Goal: Communication & Community: Answer question/provide support

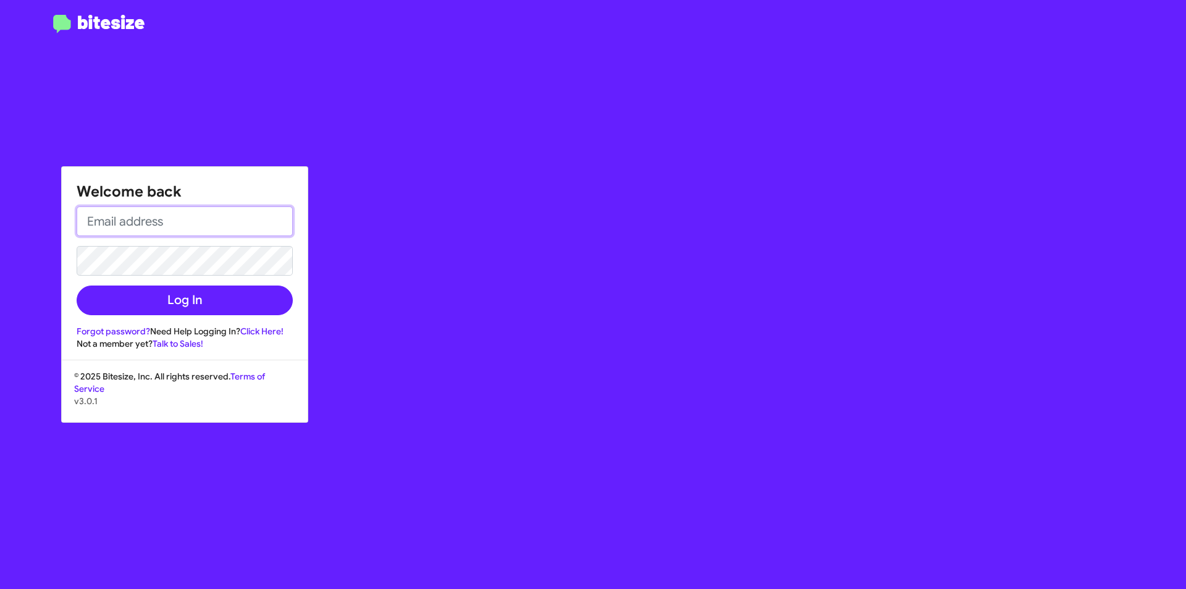
click at [217, 223] on input "email" at bounding box center [185, 221] width 216 height 30
type input "[EMAIL_ADDRESS][DOMAIN_NAME]"
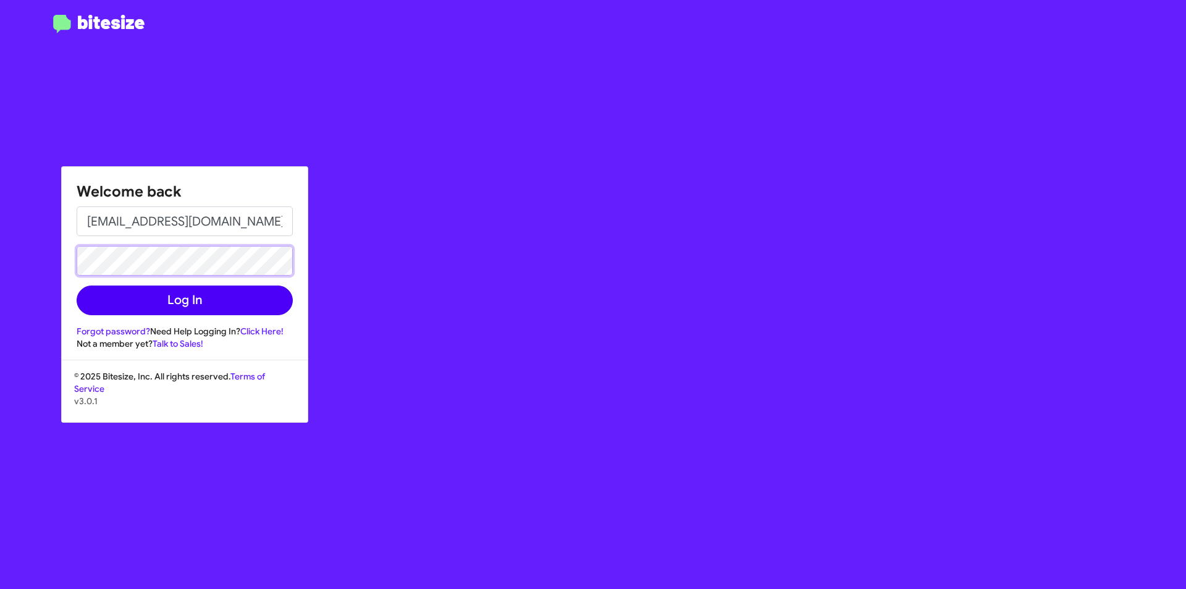
click at [77, 285] on button "Log In" at bounding box center [185, 300] width 216 height 30
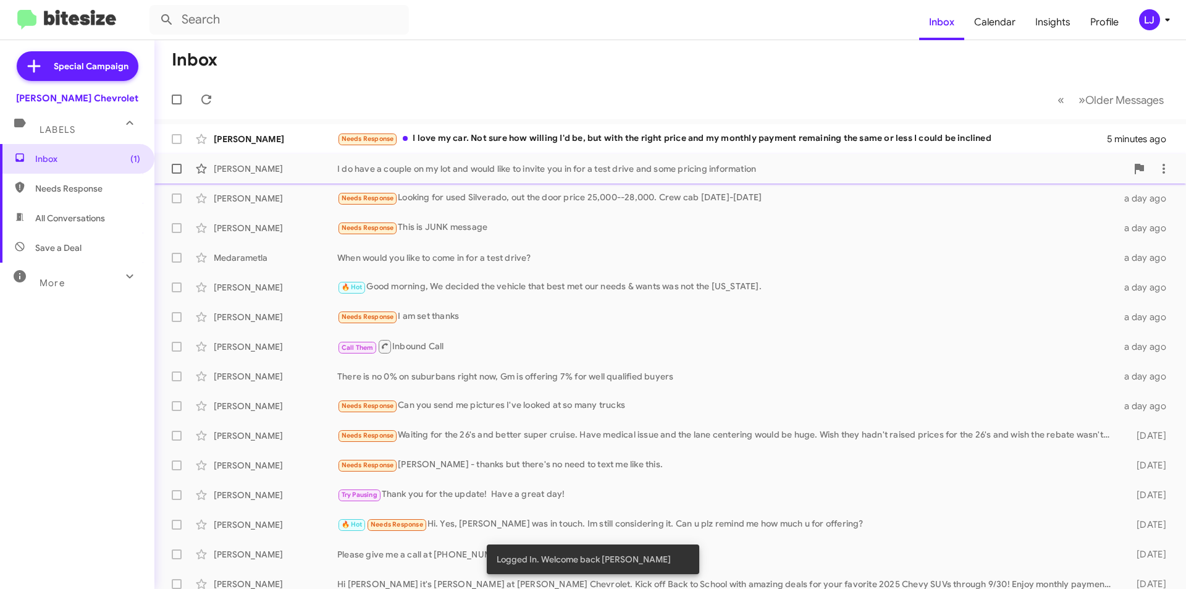
click at [510, 179] on div "[PERSON_NAME] I do have a couple on my lot and would like to invite you in for …" at bounding box center [670, 168] width 1012 height 25
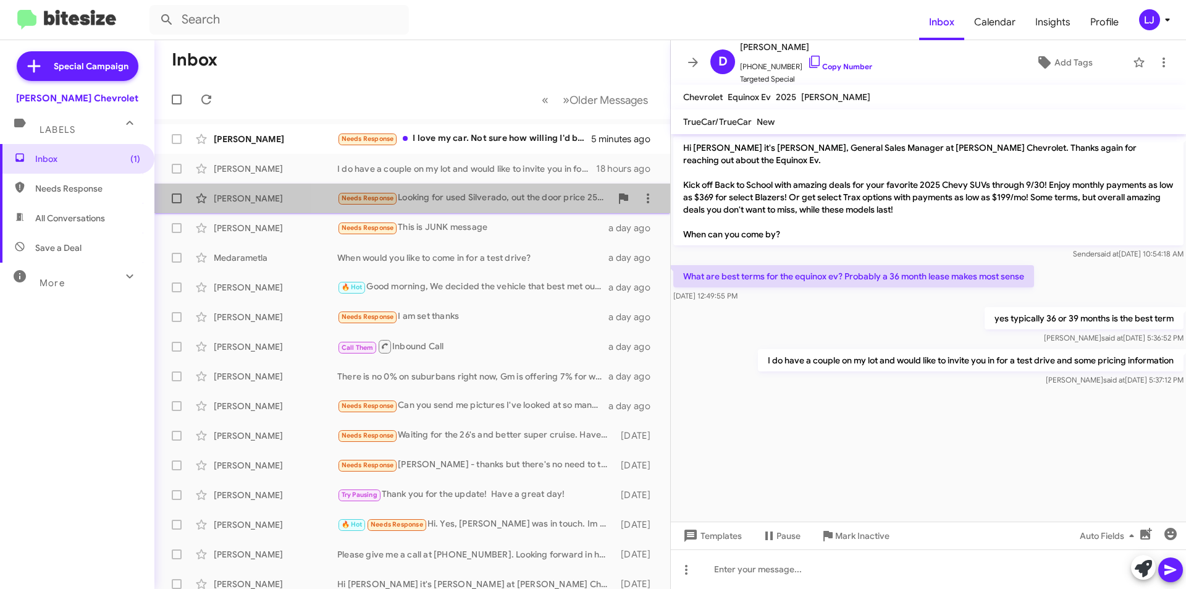
click at [495, 187] on div "[PERSON_NAME] Needs Response Looking for used Silverado, out the door price 25,…" at bounding box center [412, 198] width 496 height 25
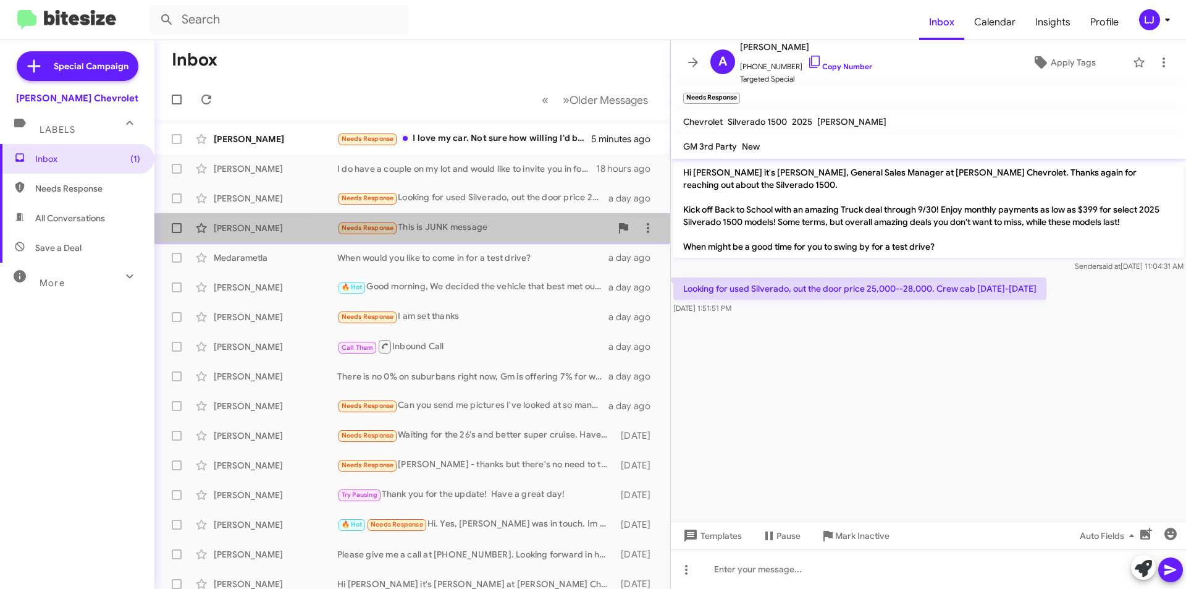
click at [482, 233] on div "Needs Response This is JUNK message" at bounding box center [474, 228] width 274 height 14
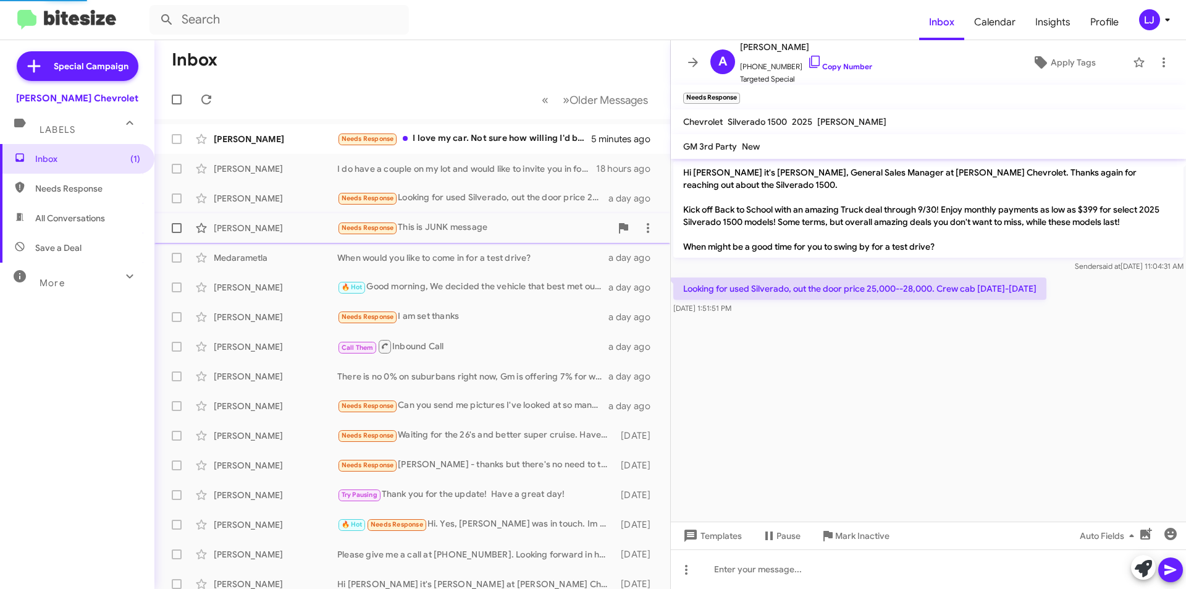
scroll to position [188, 0]
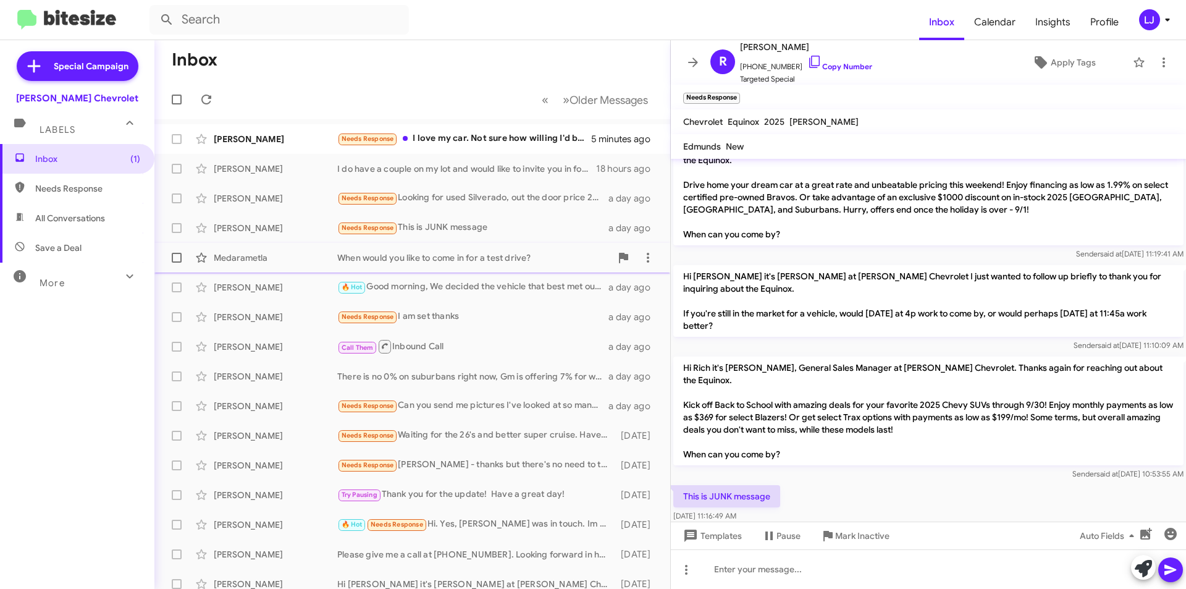
click at [471, 252] on div "When would you like to come in for a test drive?" at bounding box center [474, 257] width 274 height 12
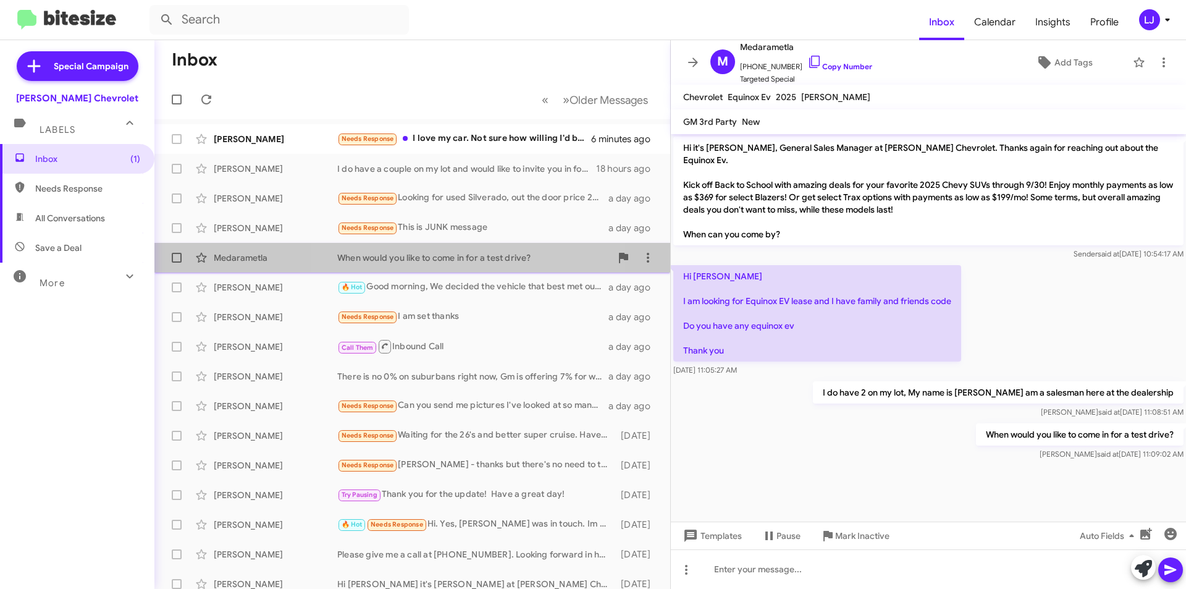
click at [476, 263] on div "When would you like to come in for a test drive?" at bounding box center [474, 257] width 274 height 12
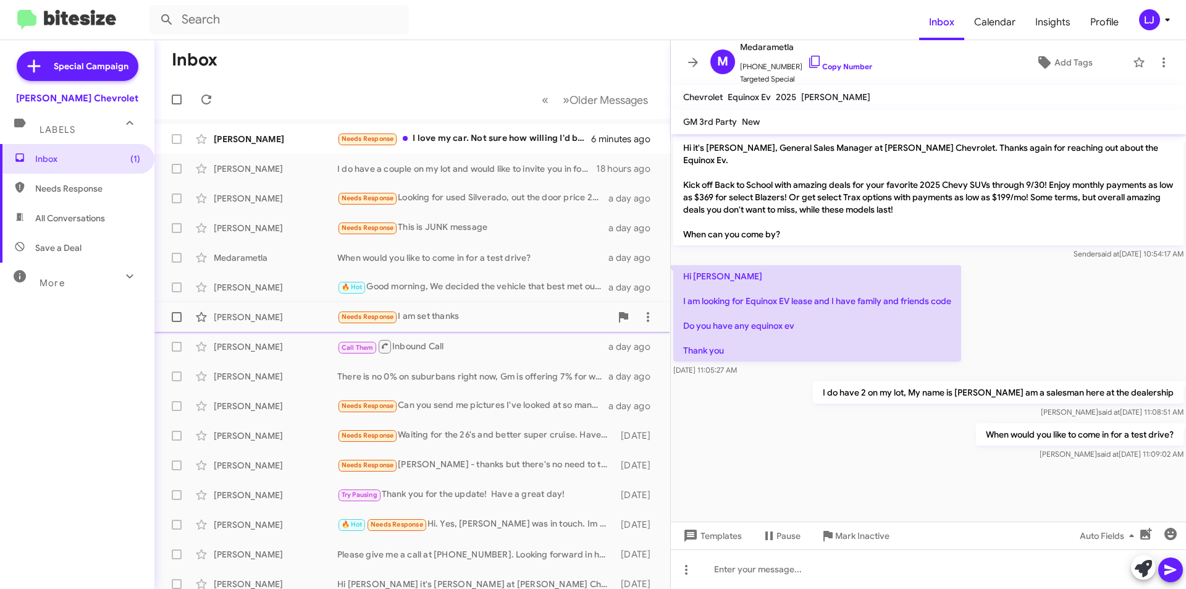
click at [477, 304] on span "[PERSON_NAME] Needs Response I am set thanks a day ago" at bounding box center [412, 317] width 516 height 30
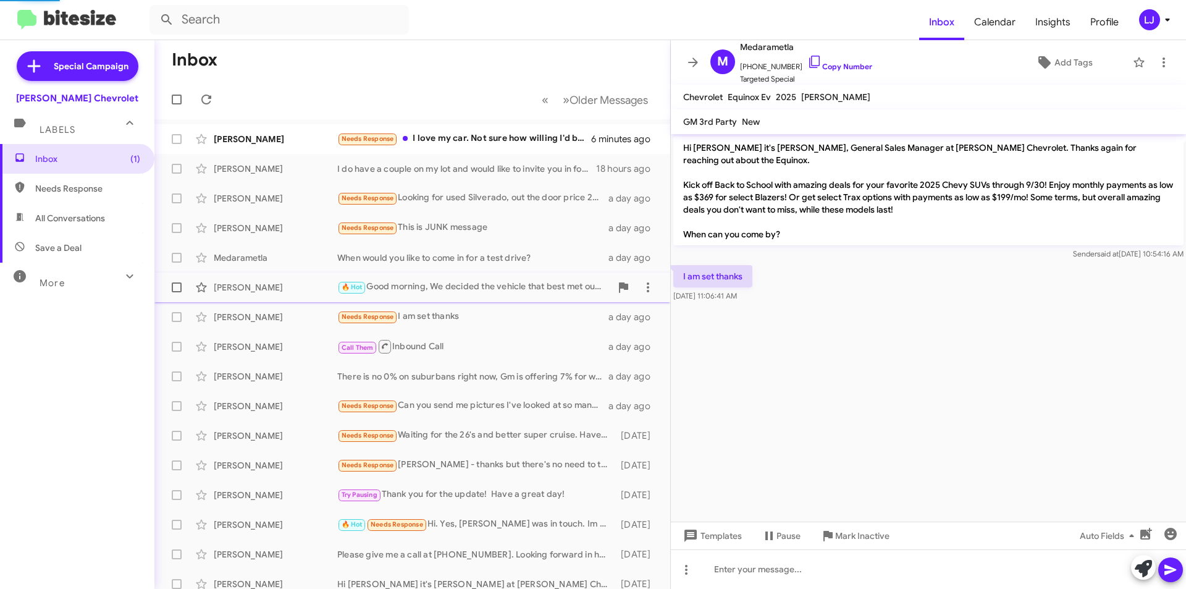
click at [476, 296] on div "[PERSON_NAME] 🔥 Hot Good morning, We decided the vehicle that best met our need…" at bounding box center [412, 287] width 496 height 25
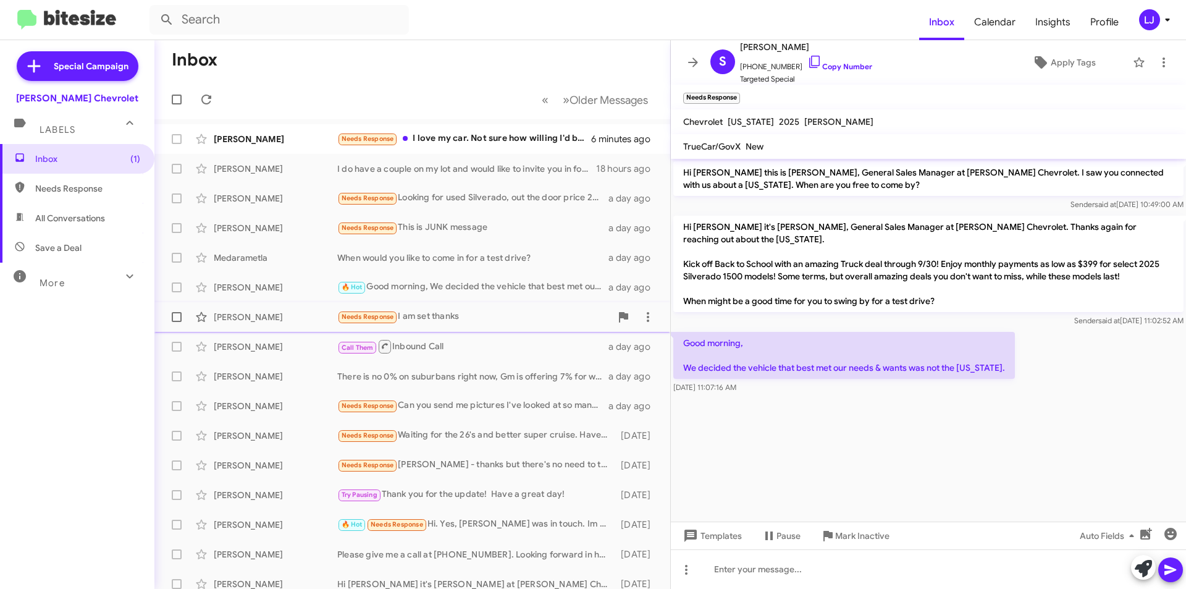
click at [472, 303] on span "[PERSON_NAME] Needs Response I am set thanks a day ago" at bounding box center [412, 317] width 516 height 30
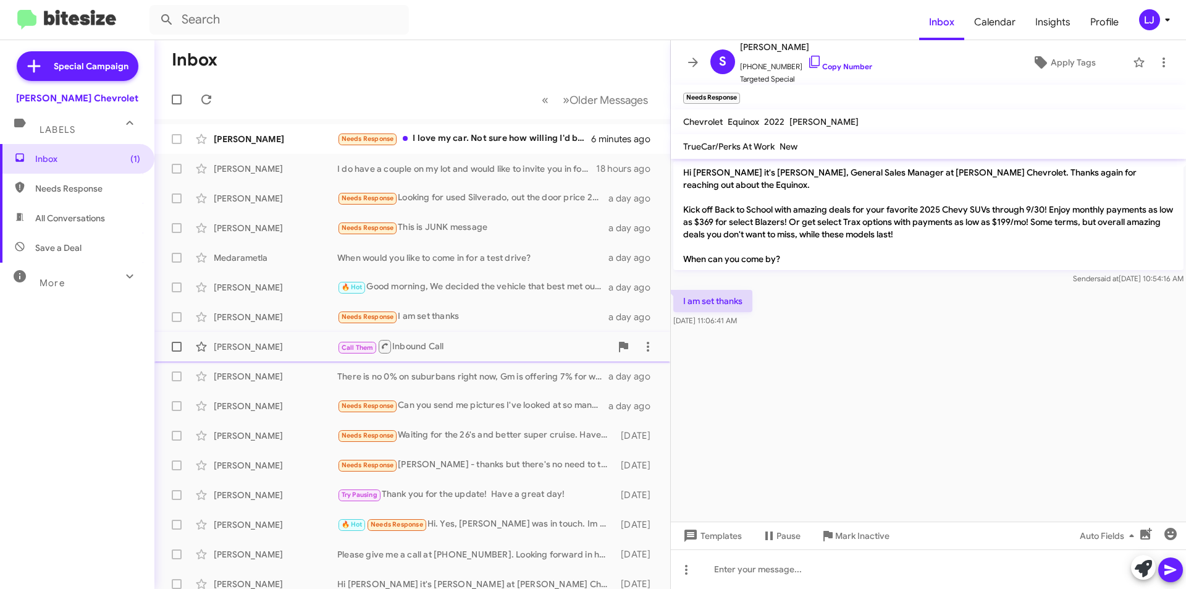
click at [424, 355] on div "[PERSON_NAME] Call Them Inbound Call a day ago" at bounding box center [412, 346] width 496 height 25
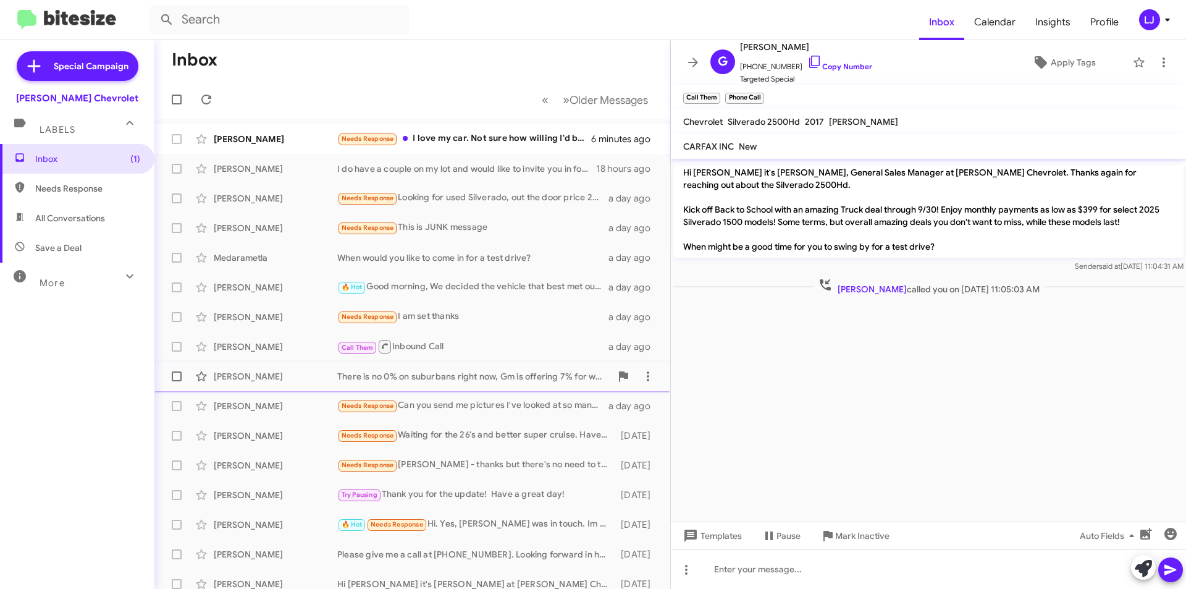
click at [417, 375] on div "There is no 0% on suburbans right now, Gm is offering 7% for well qualified buy…" at bounding box center [474, 376] width 274 height 12
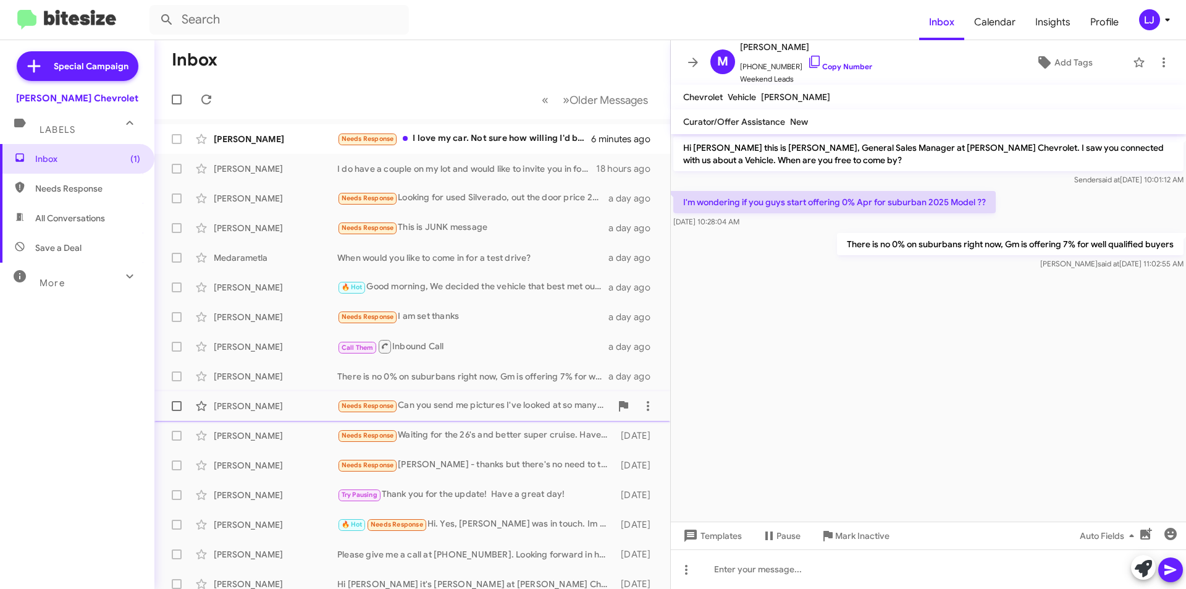
click at [411, 397] on div "[PERSON_NAME] Needs Response Can you send me pictures I've looked at so many tr…" at bounding box center [412, 405] width 496 height 25
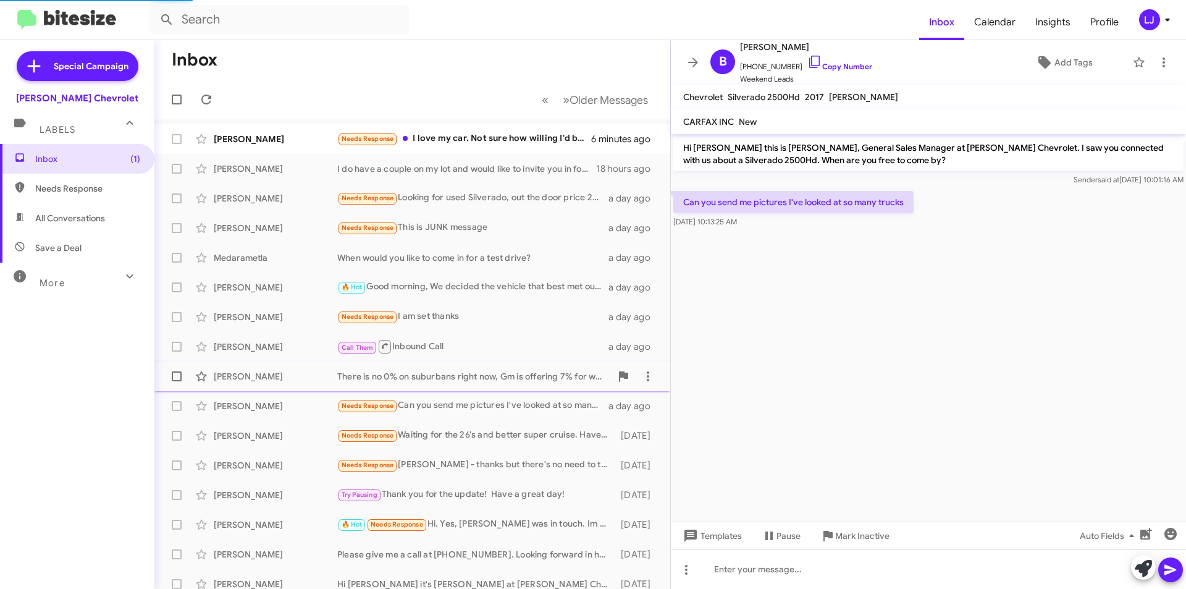
click at [421, 377] on div "There is no 0% on suburbans right now, Gm is offering 7% for well qualified buy…" at bounding box center [474, 376] width 274 height 12
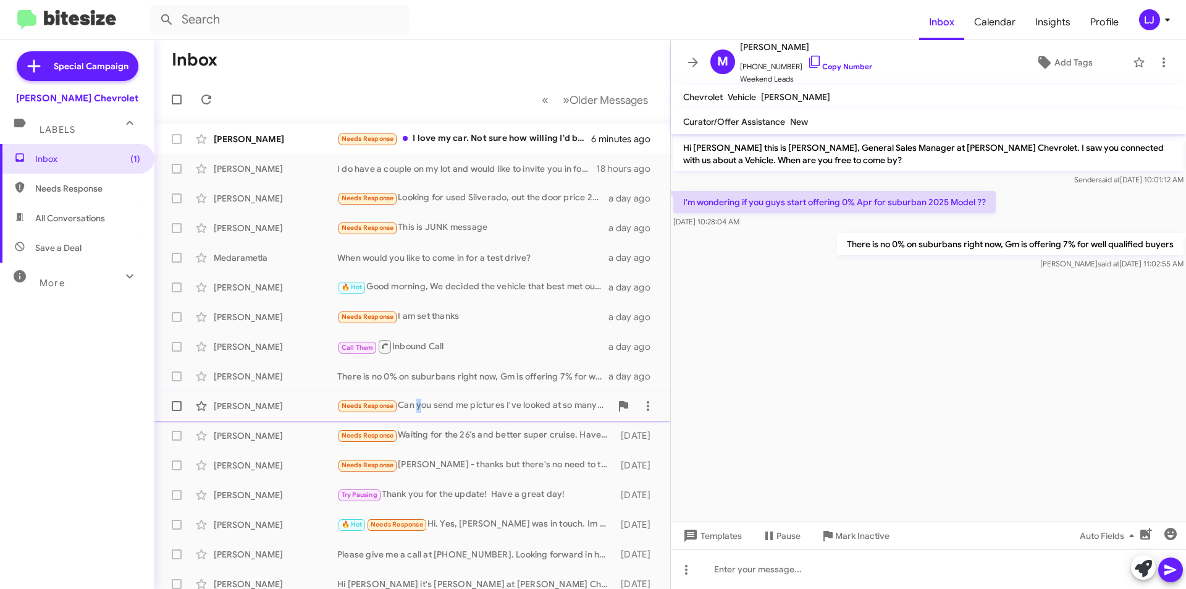
drag, startPoint x: 418, startPoint y: 408, endPoint x: 418, endPoint y: 416, distance: 8.1
click at [418, 416] on div "[PERSON_NAME] Needs Response Can you send me pictures I've looked at so many tr…" at bounding box center [412, 405] width 496 height 25
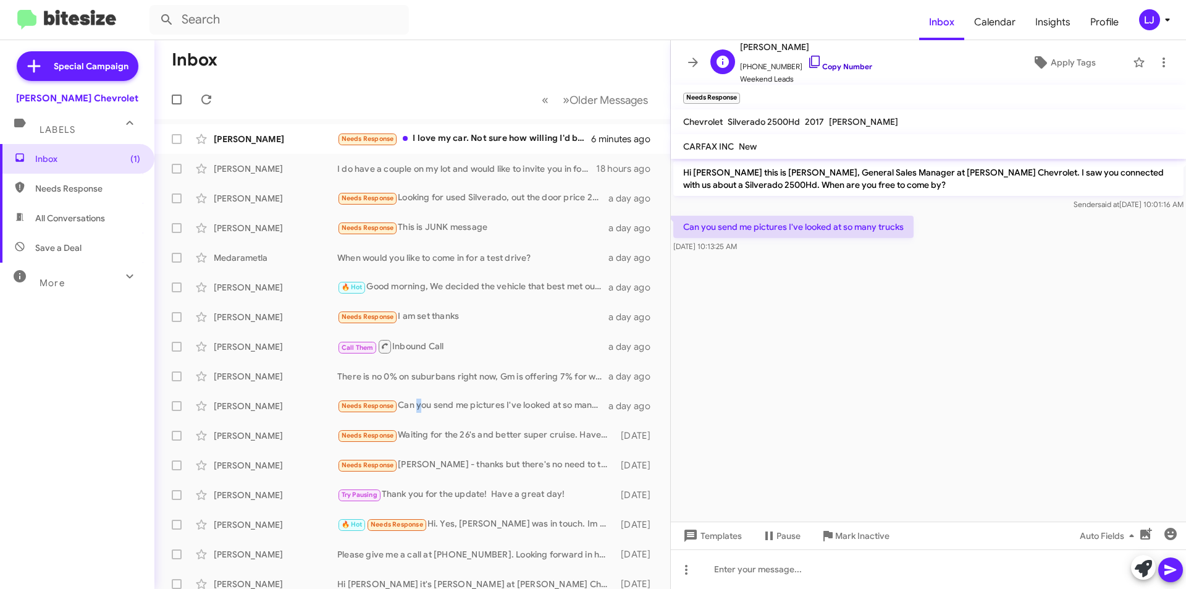
click at [809, 60] on icon at bounding box center [814, 62] width 11 height 12
click at [474, 132] on div "Needs Response I love my car. Not sure how willing I'd be, but with the right p…" at bounding box center [474, 139] width 274 height 14
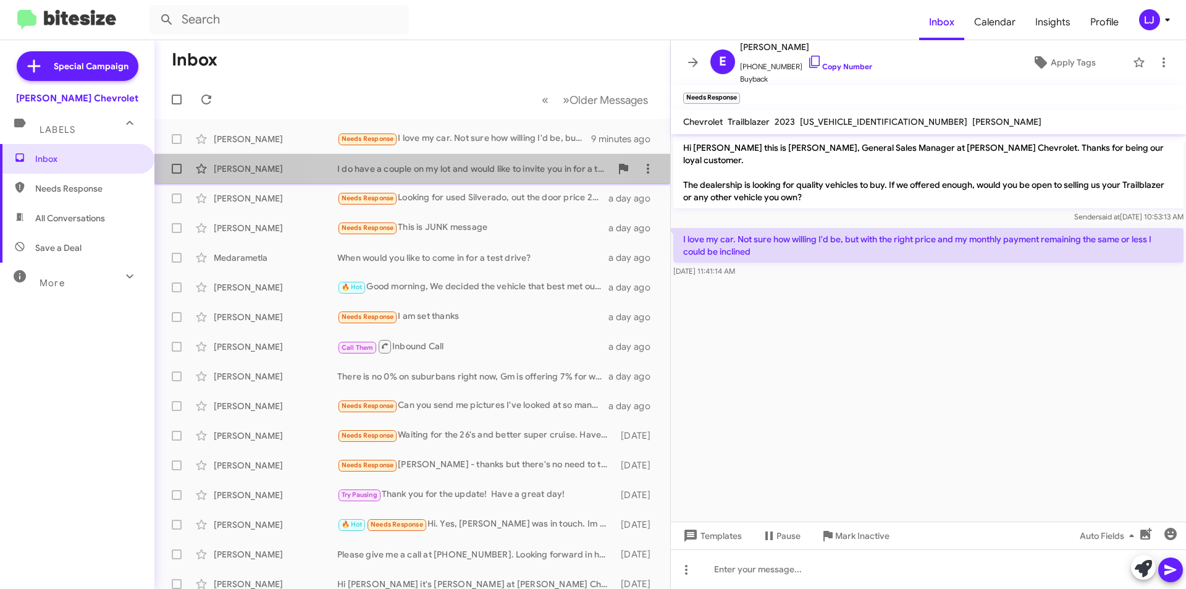
click at [444, 165] on div "I do have a couple on my lot and would like to invite you in for a test drive a…" at bounding box center [474, 168] width 274 height 12
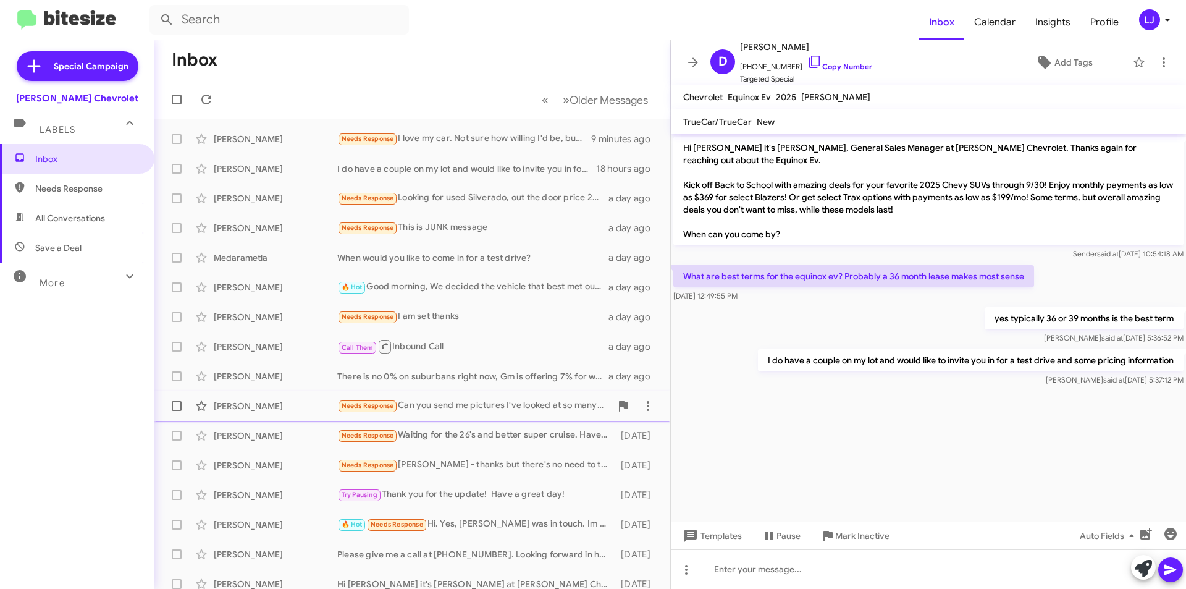
click at [481, 416] on div "[PERSON_NAME] Needs Response Can you send me pictures I've looked at so many tr…" at bounding box center [412, 405] width 496 height 25
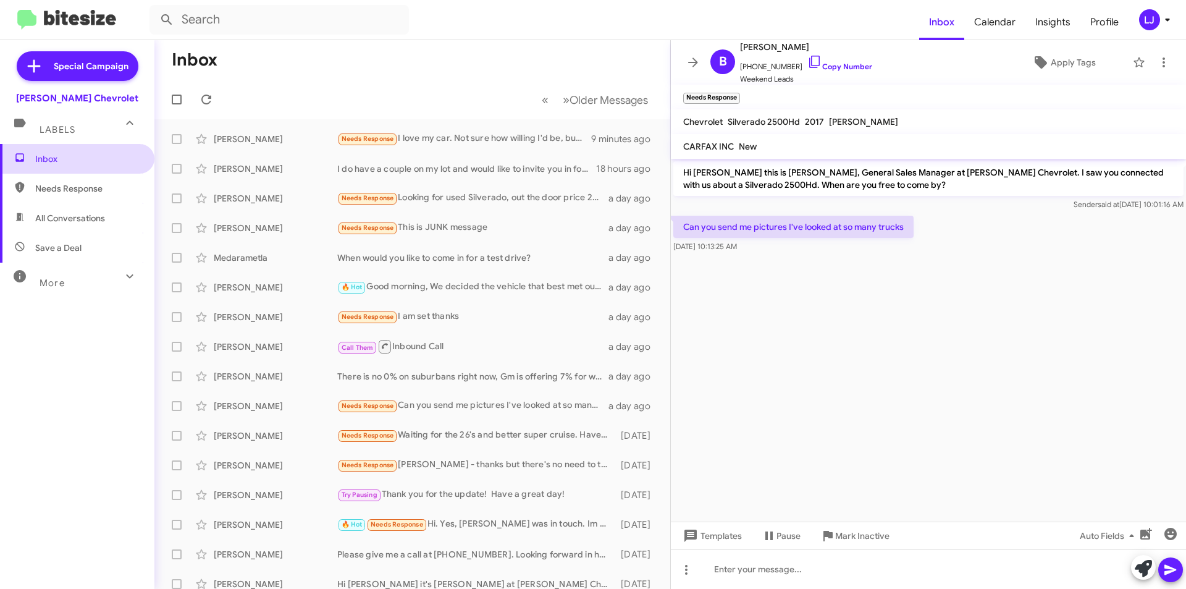
click at [68, 149] on span "Inbox" at bounding box center [77, 159] width 154 height 30
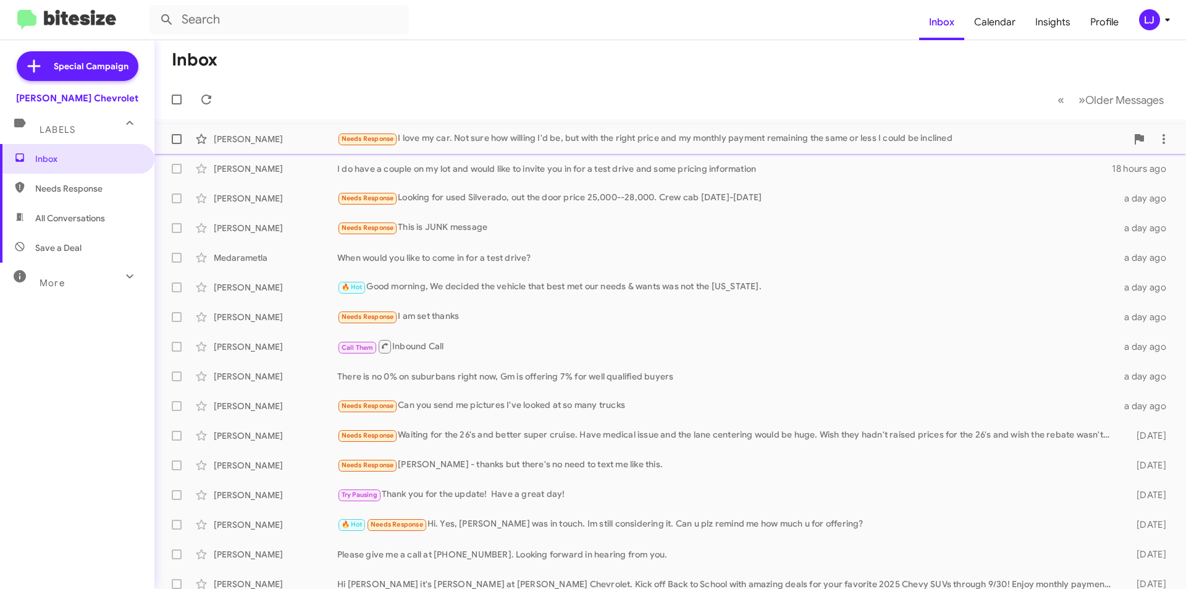
click at [277, 146] on div "[PERSON_NAME] Needs Response I love my car. Not sure how willing I'd be, but wi…" at bounding box center [670, 139] width 1012 height 25
